Goal: Transaction & Acquisition: Purchase product/service

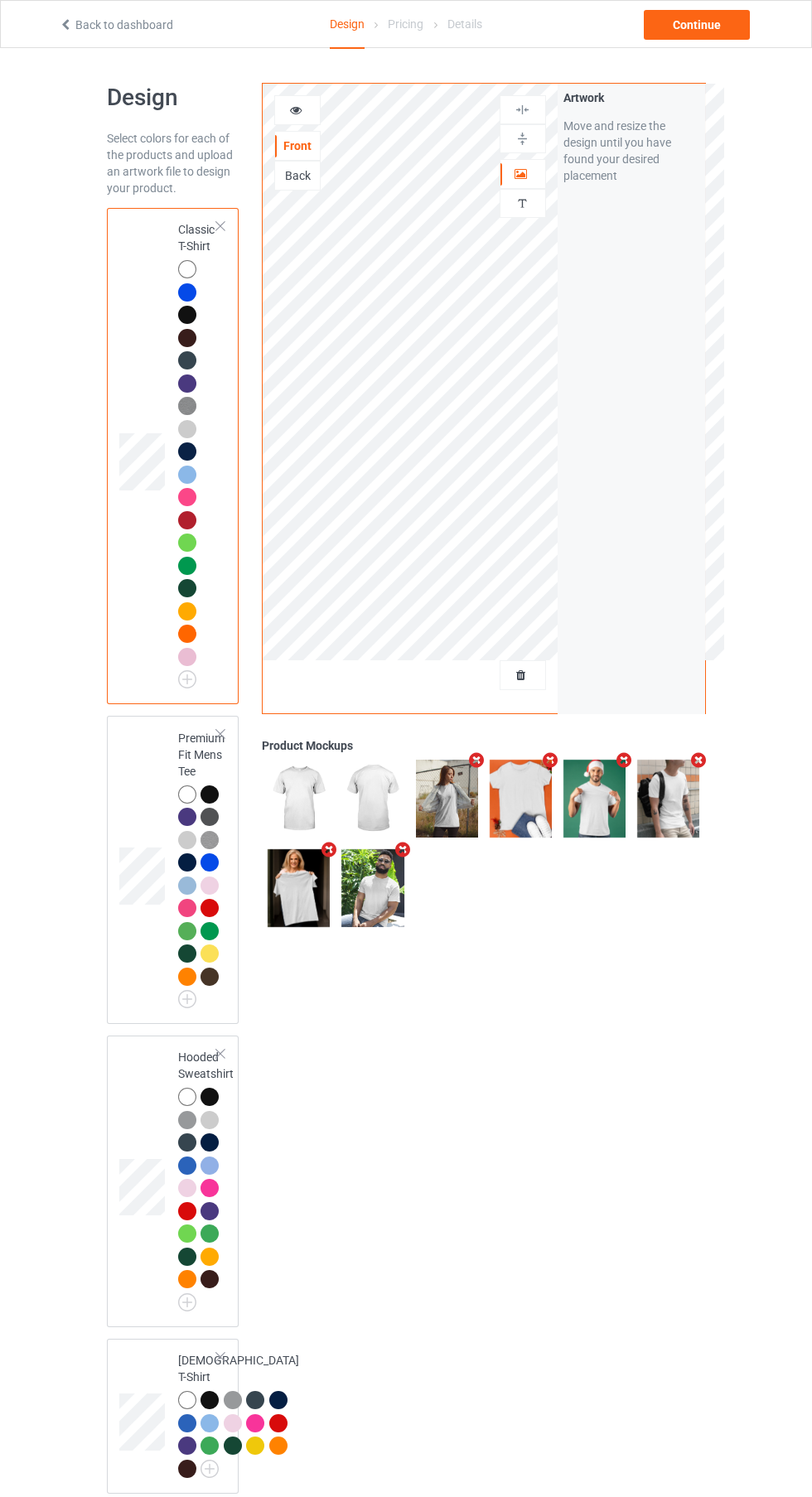
click at [528, 668] on div at bounding box center [523, 675] width 44 height 16
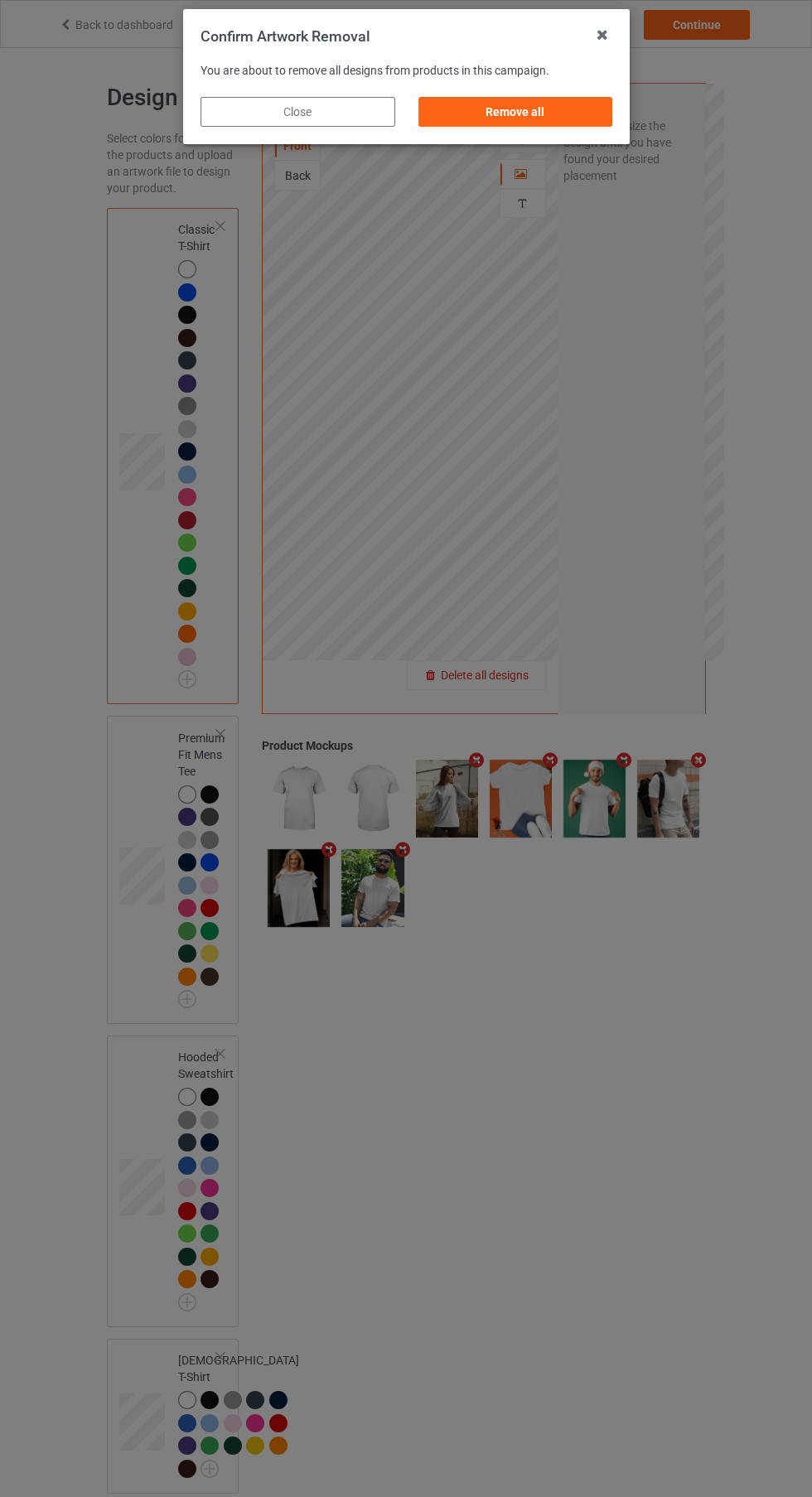
click at [564, 101] on div "Remove all" at bounding box center [515, 112] width 195 height 30
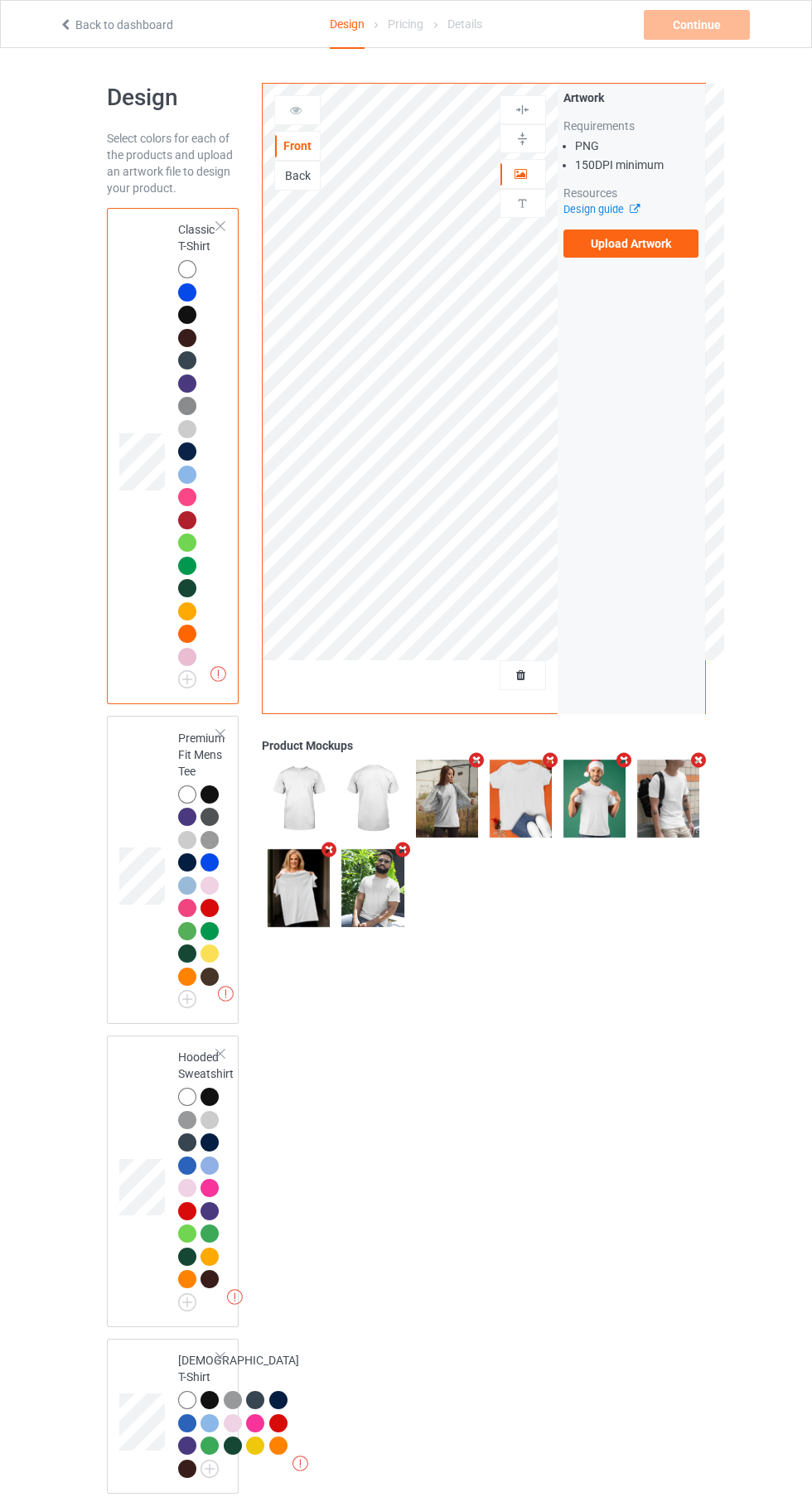
click at [630, 243] on label "Upload Artwork" at bounding box center [631, 243] width 136 height 28
click at [0, 0] on input "Upload Artwork" at bounding box center [0, 0] width 0 height 0
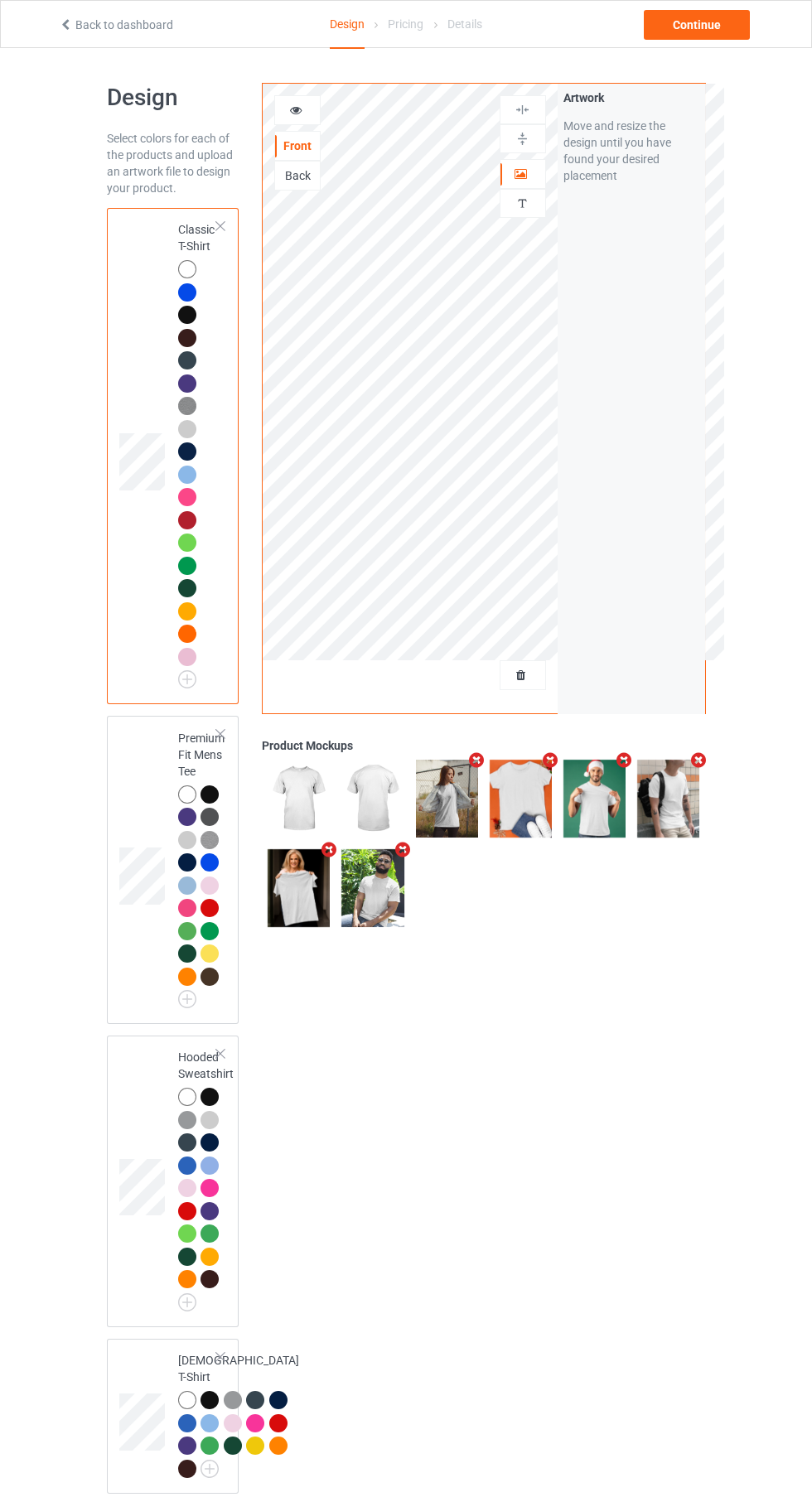
click at [512, 157] on div "Artwork Personalized text" at bounding box center [523, 160] width 46 height 128
click at [510, 182] on div "Artwork" at bounding box center [523, 173] width 46 height 30
click at [532, 169] on div at bounding box center [523, 173] width 44 height 16
click at [535, 142] on div at bounding box center [523, 138] width 44 height 15
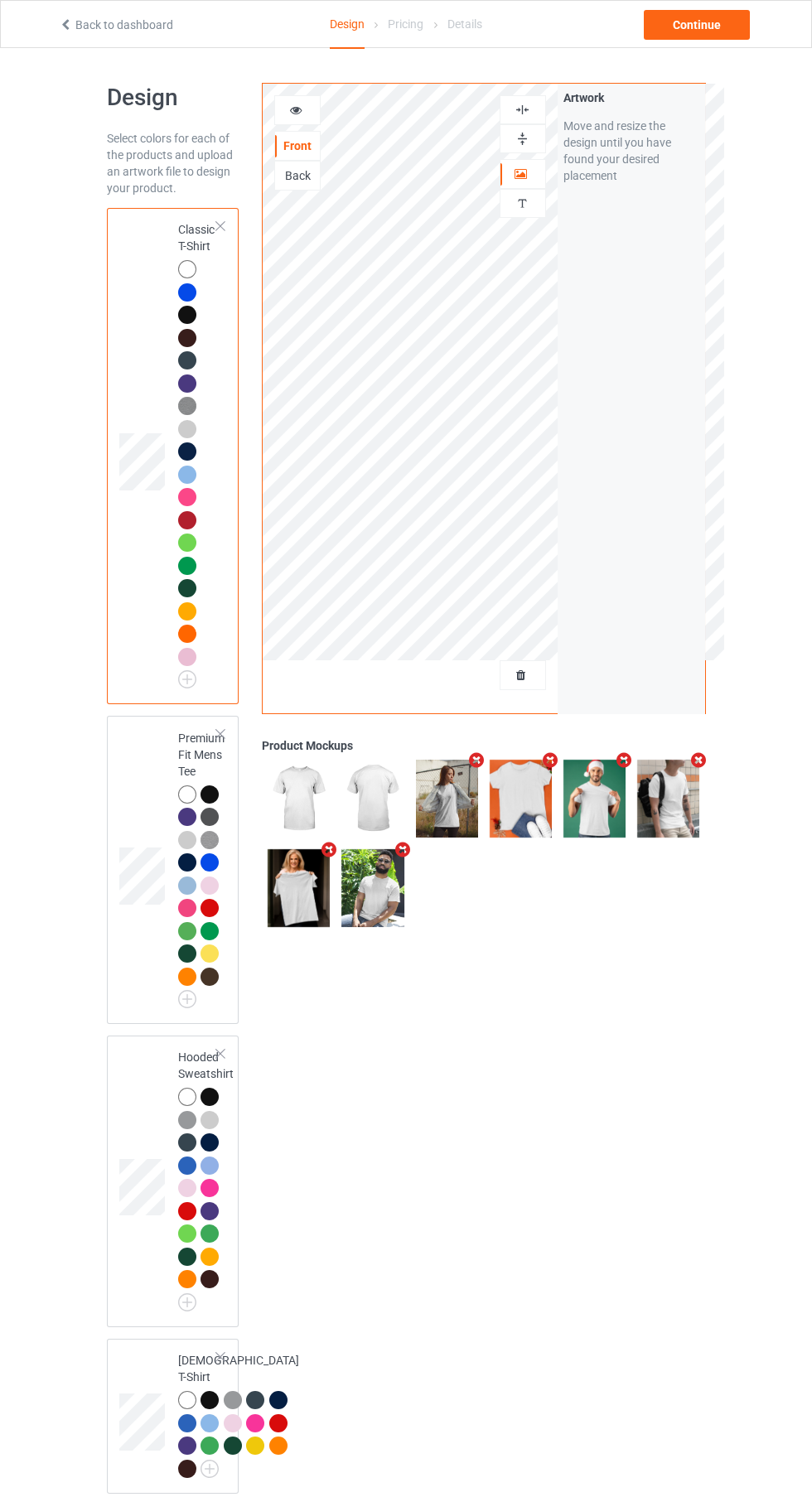
click at [531, 114] on div at bounding box center [523, 109] width 44 height 15
click at [712, 32] on div "Continue" at bounding box center [697, 25] width 106 height 30
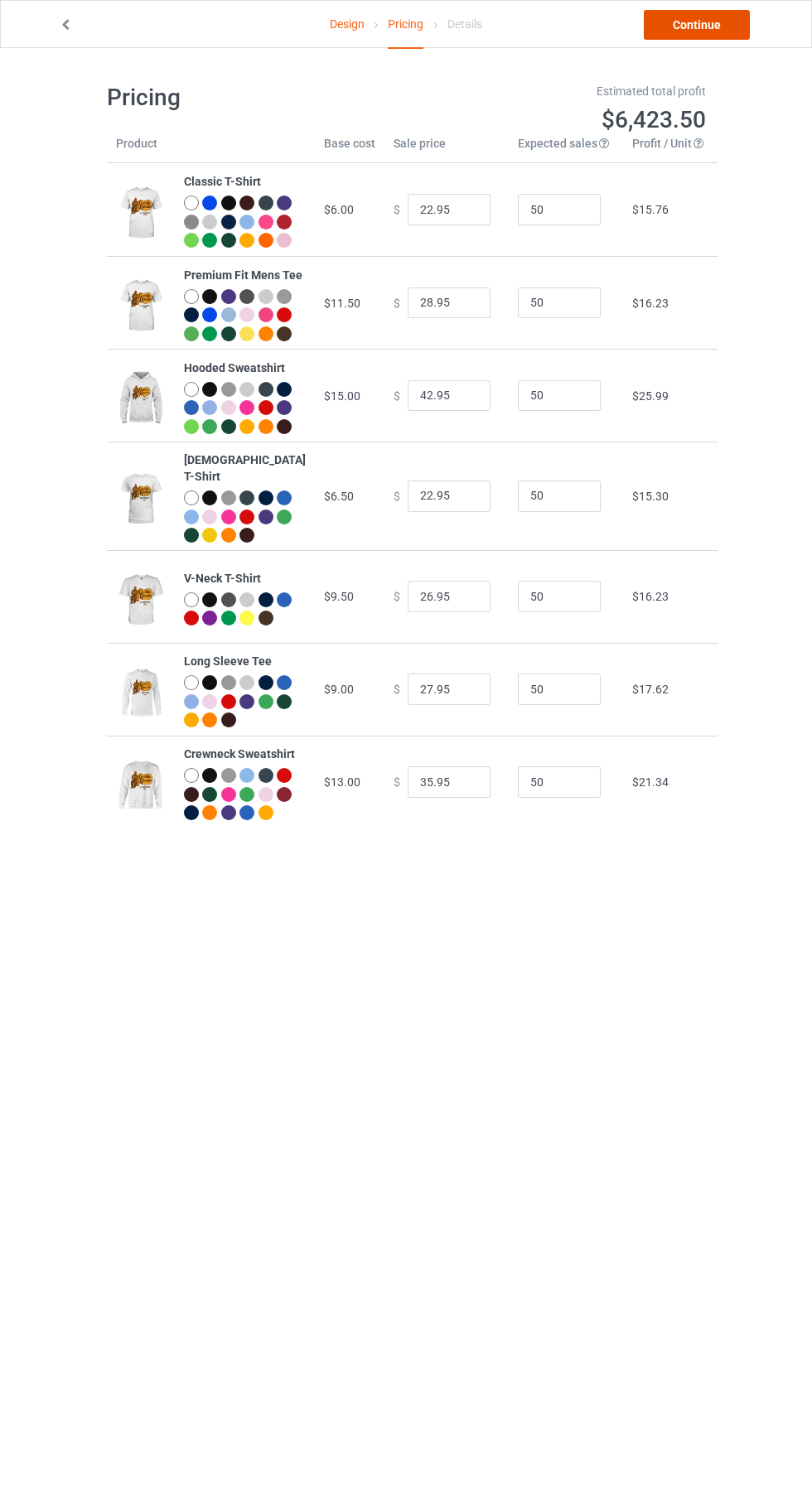
click at [688, 15] on link "Continue" at bounding box center [697, 25] width 106 height 30
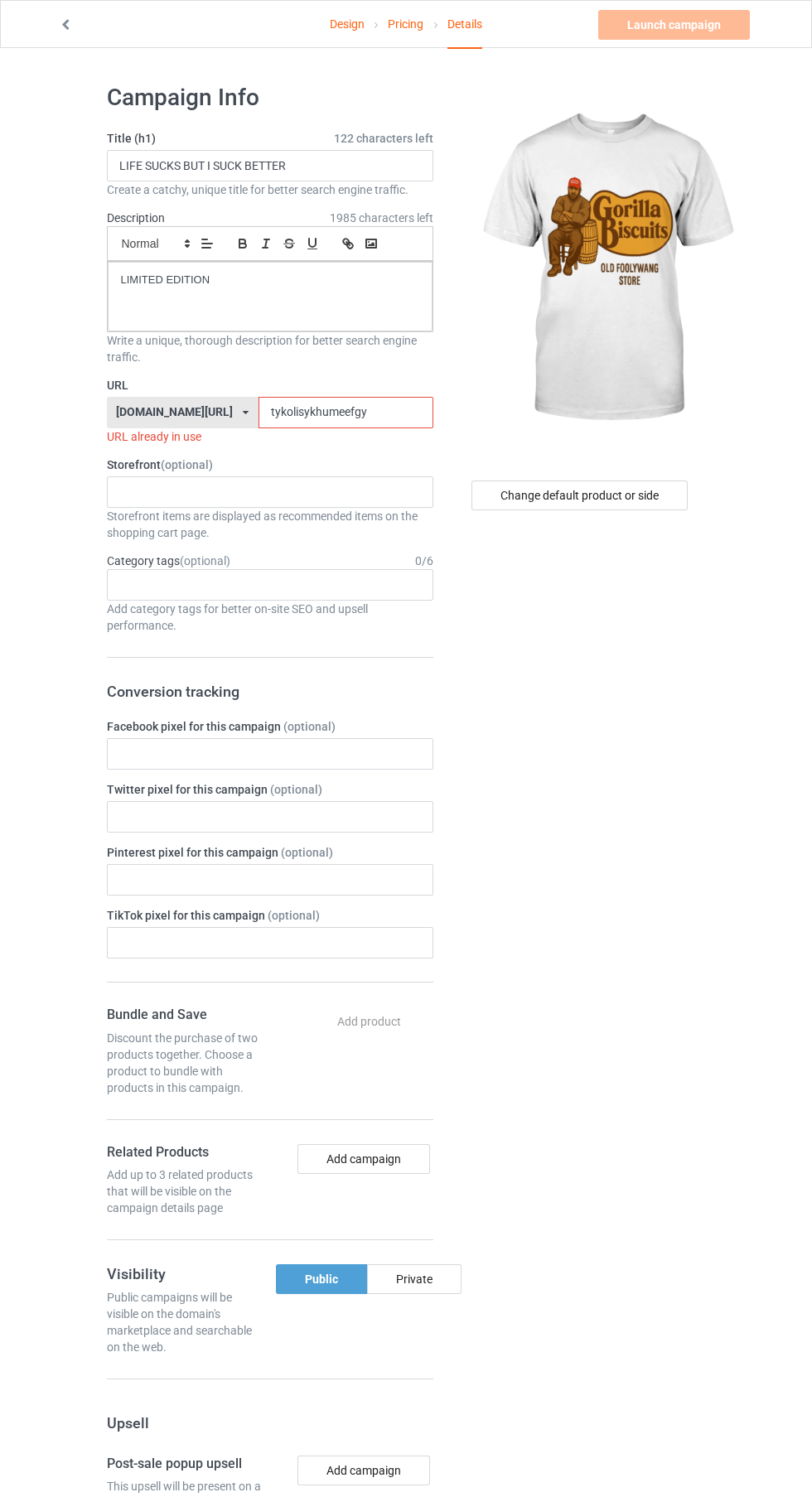
click at [277, 384] on label "URL" at bounding box center [270, 384] width 326 height 16
click at [369, 412] on input "tykolisykhumeefgy" at bounding box center [346, 412] width 175 height 32
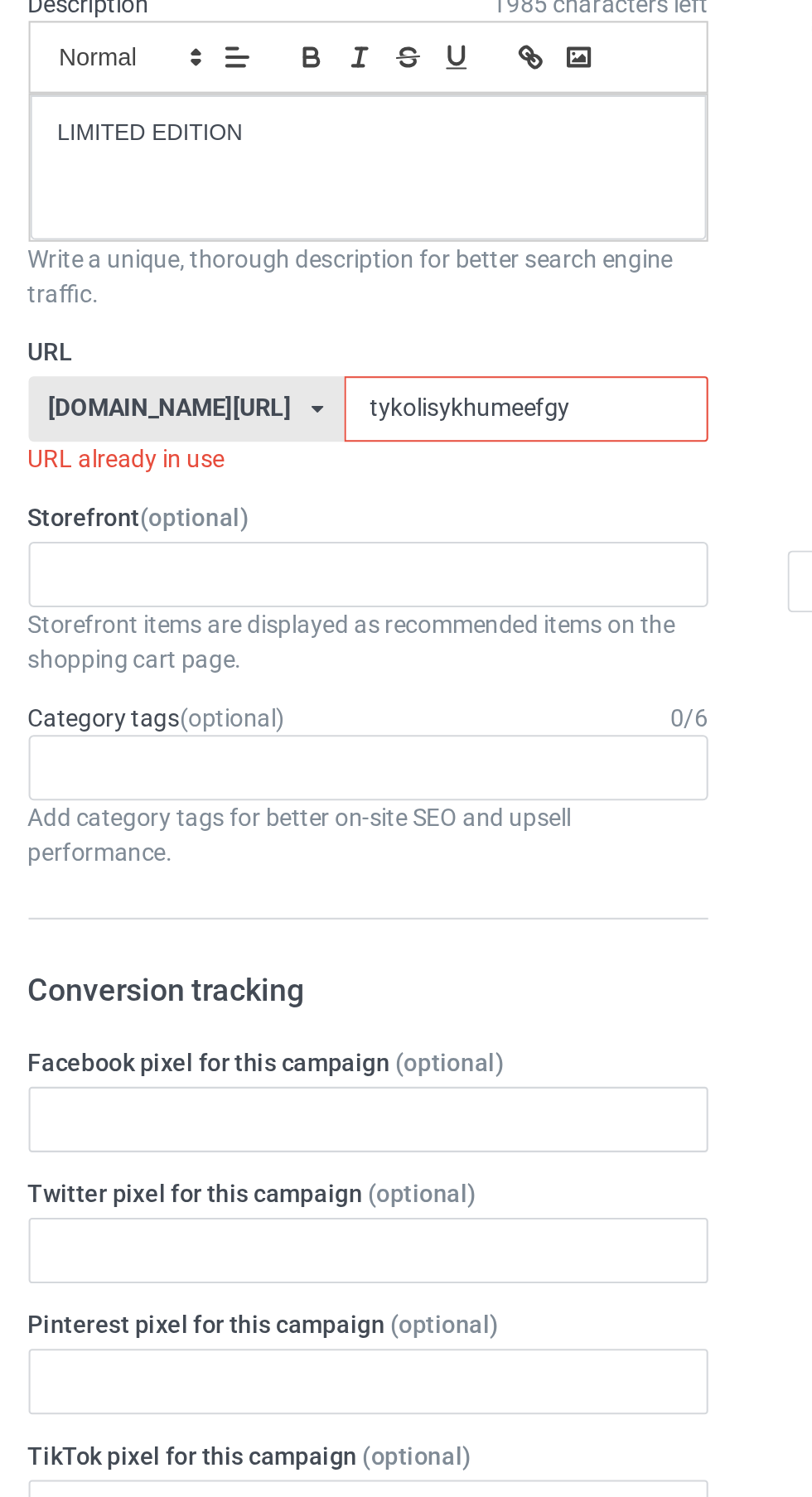
click at [262, 418] on input "tykolisykhumeefgy" at bounding box center [346, 412] width 175 height 32
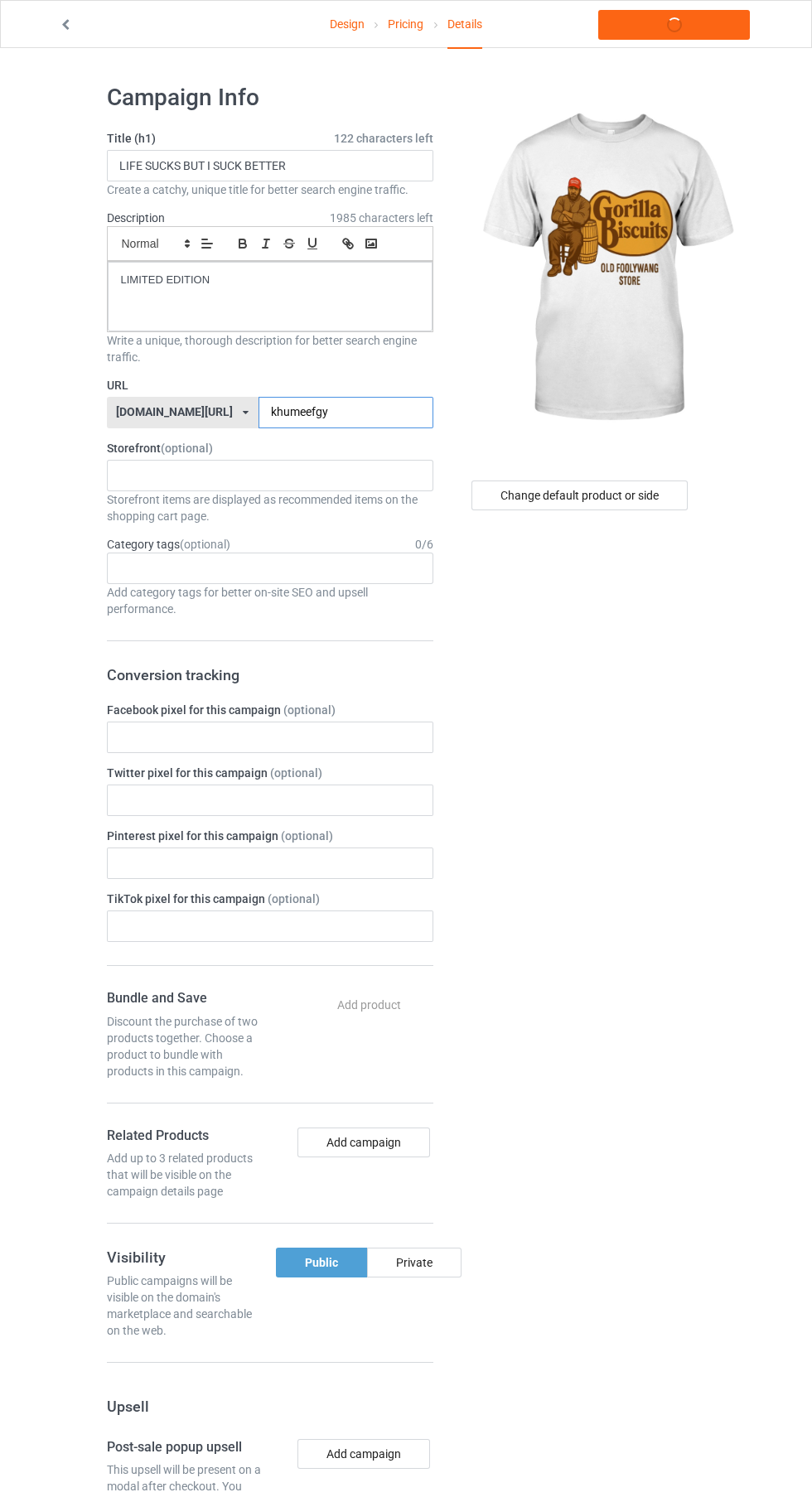
type input "khumeefgy"
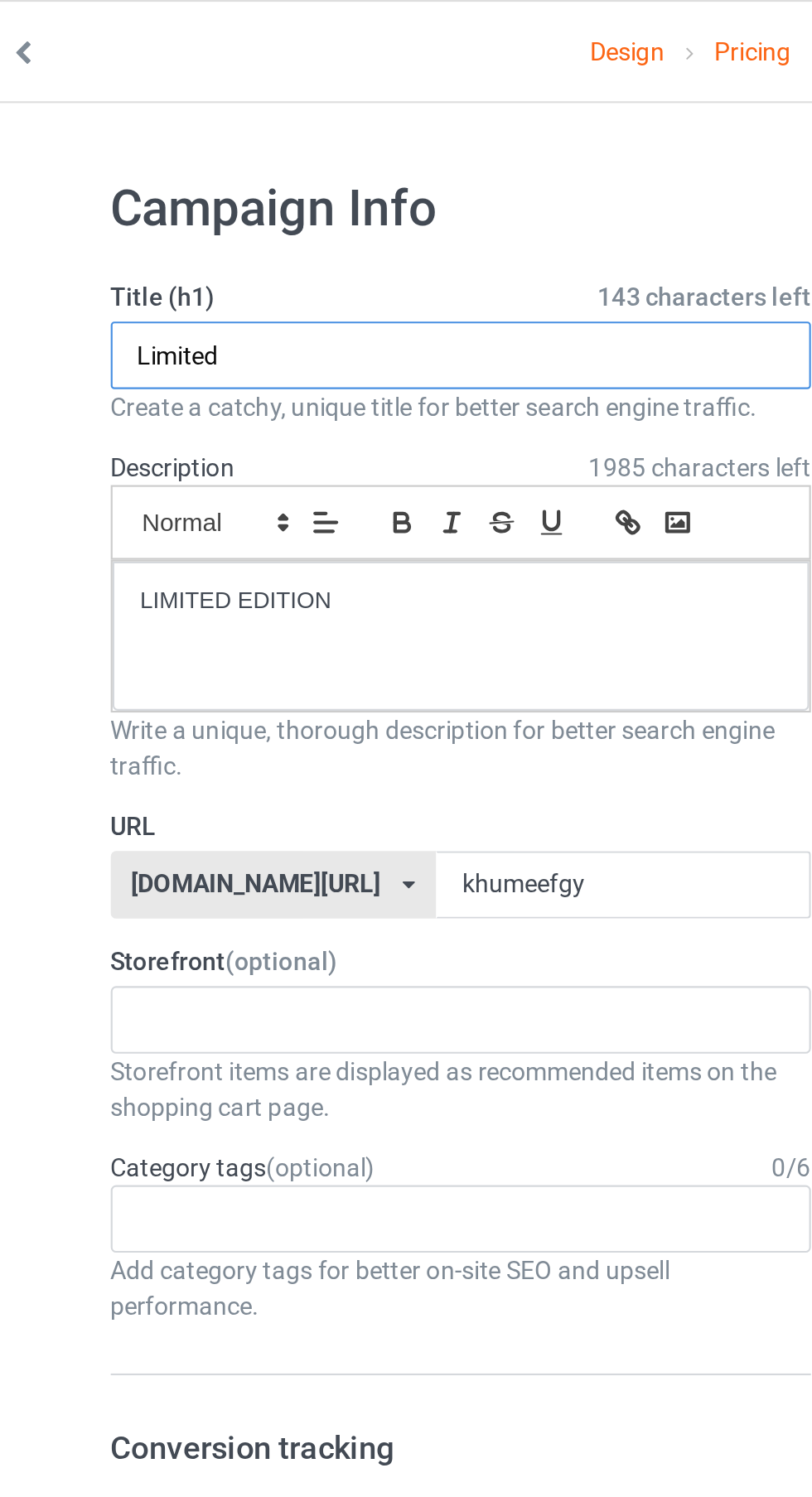
type input "Limited edition"
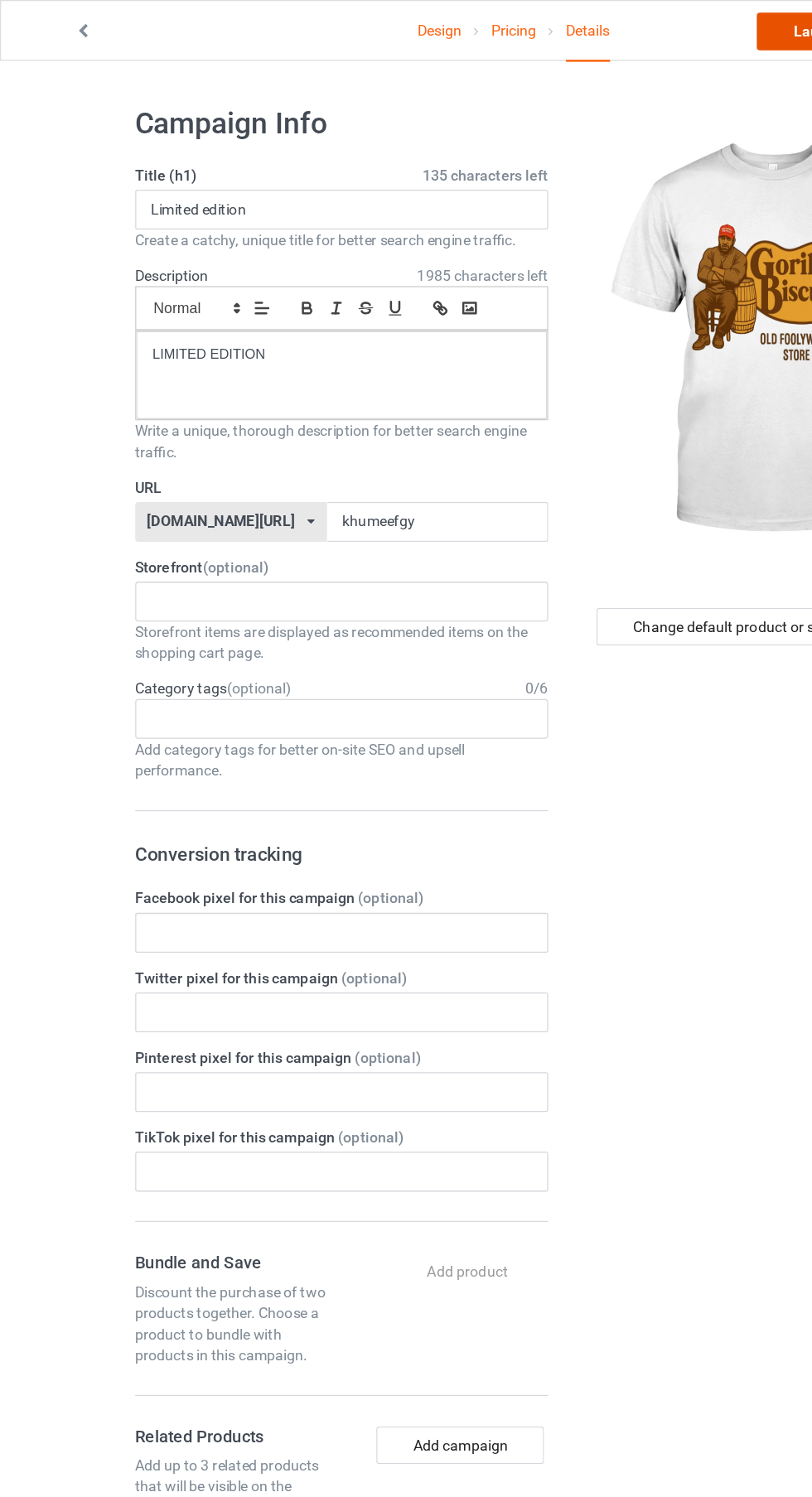
click at [617, 37] on link "Launch campaign" at bounding box center [674, 25] width 152 height 30
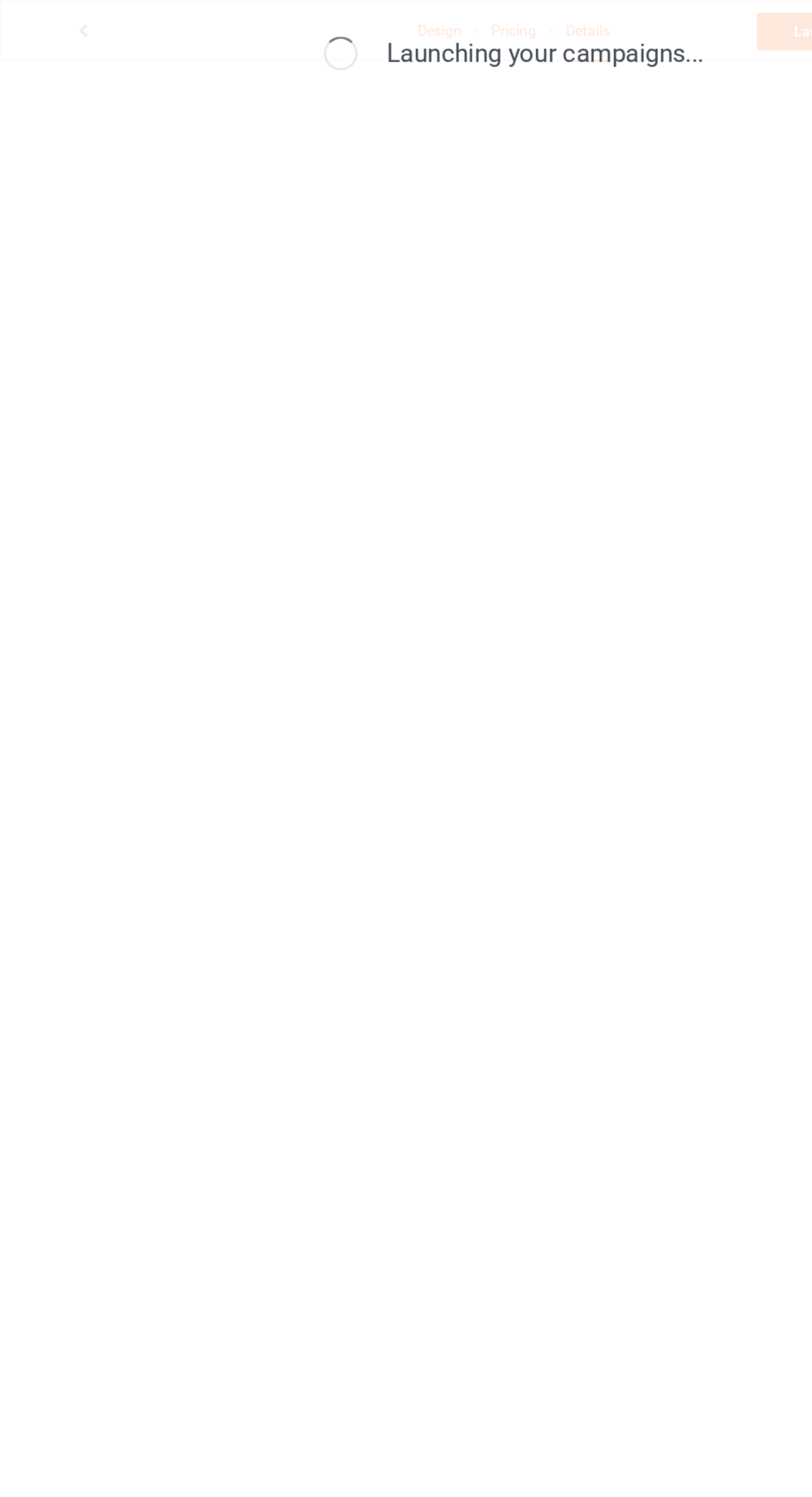
click at [508, 898] on div "Launching your campaigns..." at bounding box center [406, 748] width 812 height 1497
